Goal: Browse casually

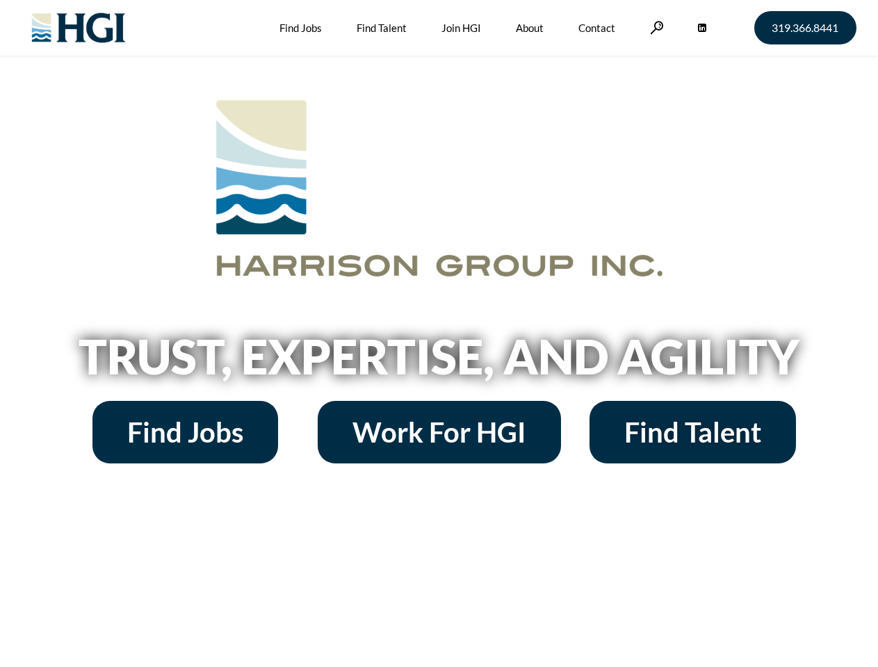
click at [439, 334] on h2 "Trust, Expertise, and Agility" at bounding box center [439, 356] width 792 height 47
click at [655, 27] on link at bounding box center [657, 27] width 14 height 13
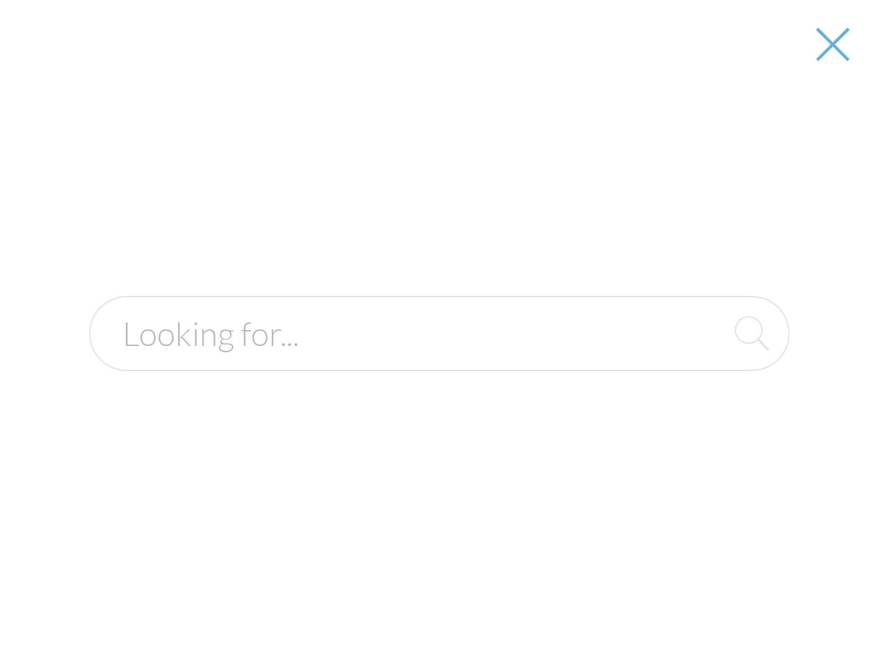
click at [439, 361] on h2 "Trust, Expertise, and Agility" at bounding box center [439, 356] width 792 height 47
